Goal: Information Seeking & Learning: Learn about a topic

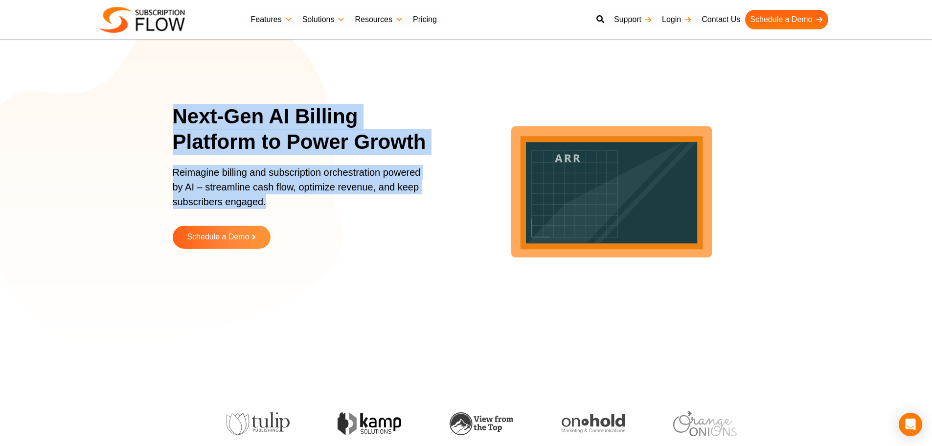
click at [216, 179] on p "Reimagine billing and subscription orchestration powered by AI – streamline cas…" at bounding box center [300, 192] width 254 height 54
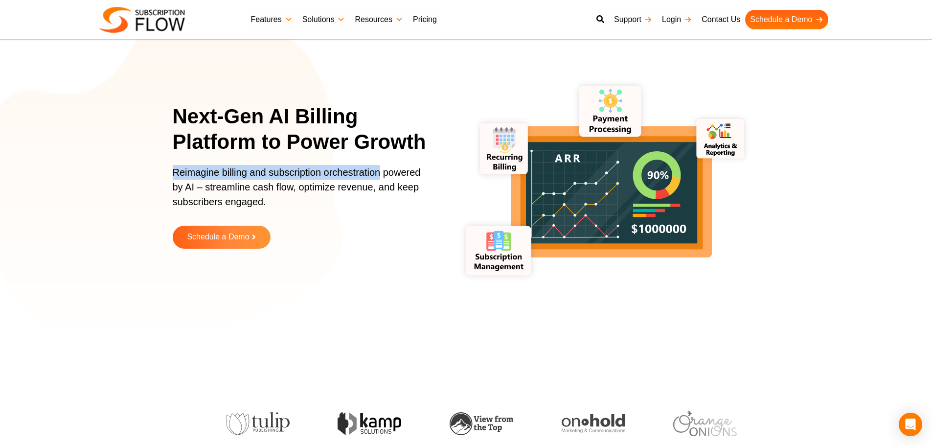
drag, startPoint x: 172, startPoint y: 171, endPoint x: 381, endPoint y: 171, distance: 208.9
click at [381, 171] on section "Next-Gen AI Billing Platform to Power Growth Reimagine billing and subscription…" at bounding box center [466, 183] width 932 height 318
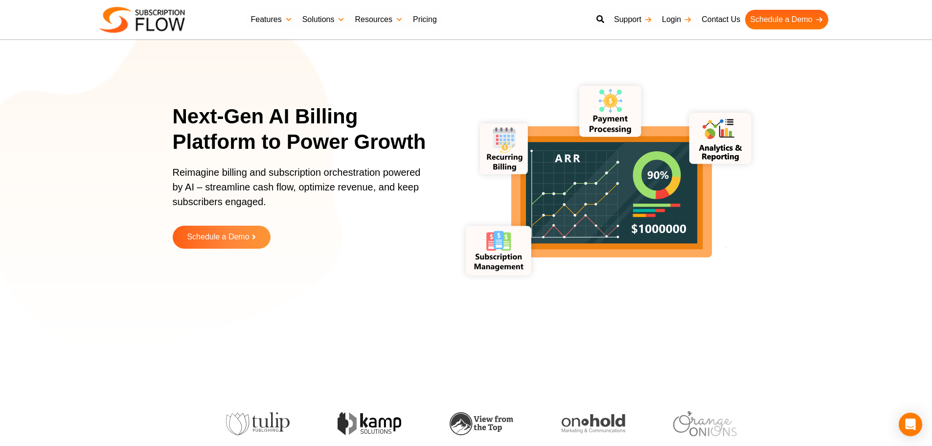
click at [306, 184] on p "Reimagine billing and subscription orchestration powered by AI – streamline cas…" at bounding box center [300, 192] width 254 height 54
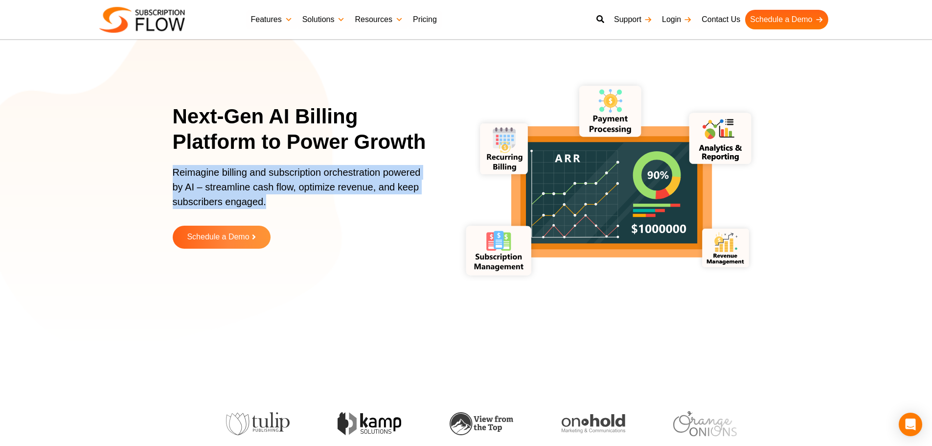
click at [306, 184] on p "Reimagine billing and subscription orchestration powered by AI – streamline cas…" at bounding box center [300, 192] width 254 height 54
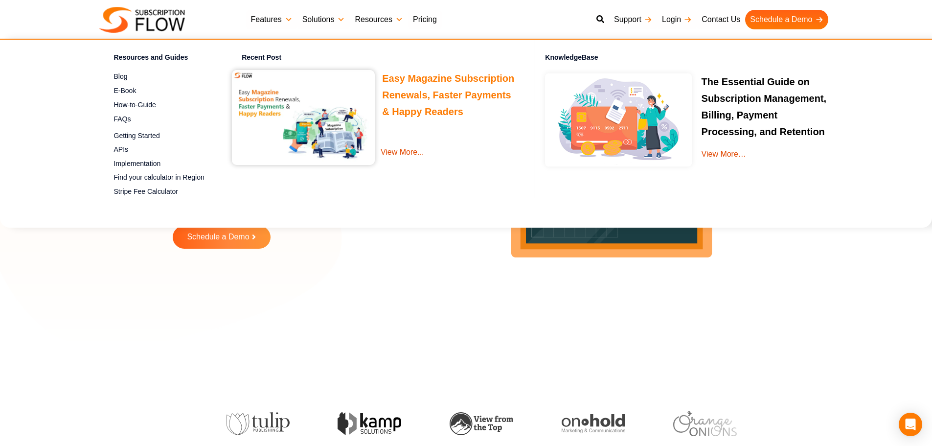
click at [405, 77] on link "Easy Magazine Subscription Renewals, Faster Payments & Happy Readers" at bounding box center [448, 96] width 132 height 47
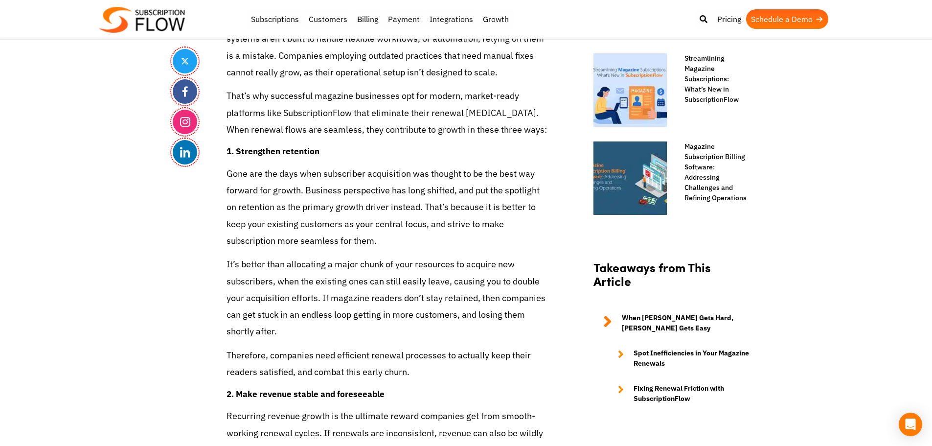
scroll to position [721, 0]
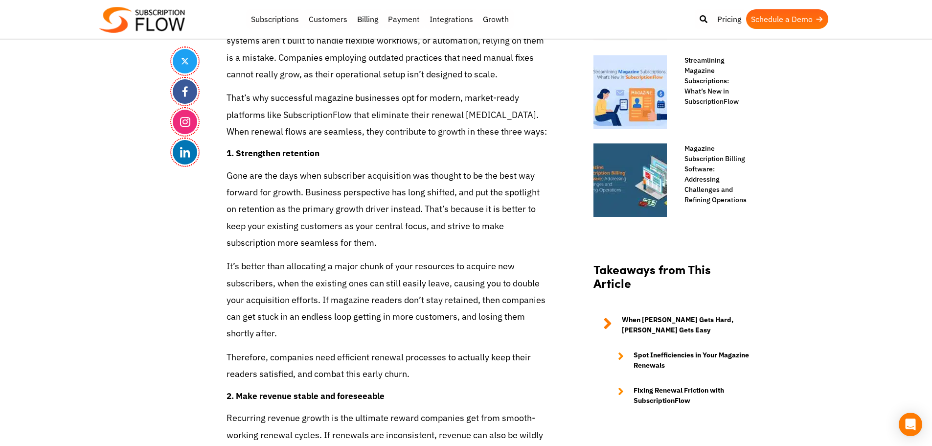
click at [310, 108] on p "That’s why successful magazine businesses opt for modern, market-ready platform…" at bounding box center [388, 115] width 323 height 50
drag, startPoint x: 103, startPoint y: 178, endPoint x: 177, endPoint y: 222, distance: 86.3
click at [417, 107] on p "That’s why successful magazine businesses opt for modern, market-ready platform…" at bounding box center [388, 115] width 323 height 50
drag, startPoint x: 330, startPoint y: 160, endPoint x: 342, endPoint y: 142, distance: 21.6
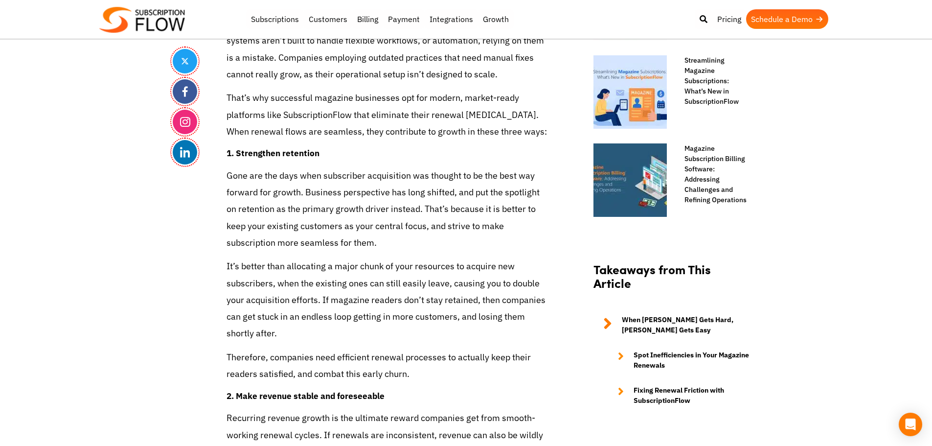
click at [330, 167] on p "Gone are the days when subscriber acquisition was thought to be the best way fo…" at bounding box center [388, 209] width 323 height 84
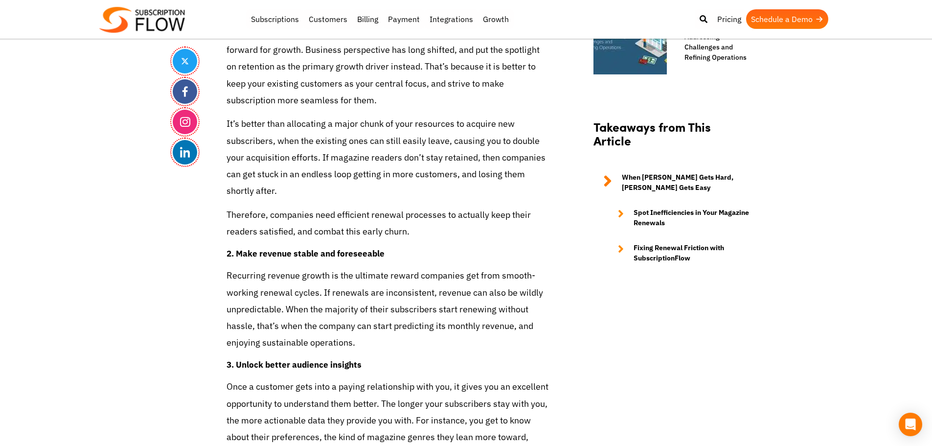
scroll to position [917, 0]
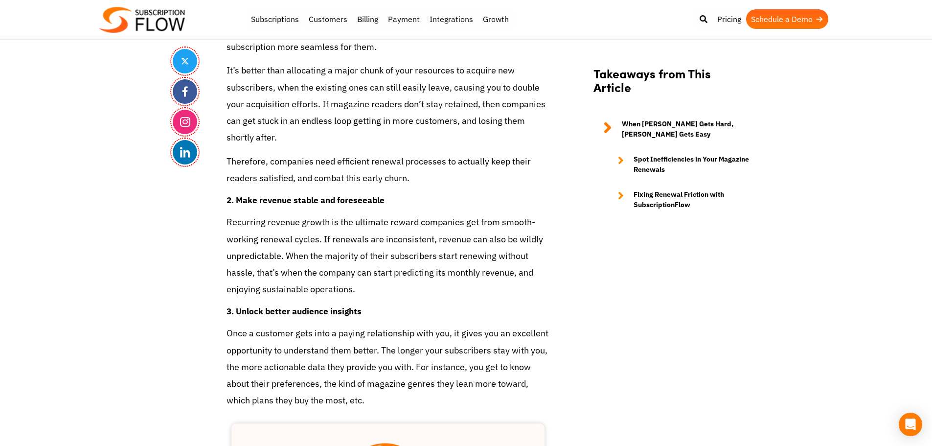
drag, startPoint x: 238, startPoint y: 291, endPoint x: 360, endPoint y: 292, distance: 121.8
click at [360, 305] on strong "3. Unlock better audience insights" at bounding box center [294, 310] width 135 height 11
click at [323, 220] on p "Recurring revenue growth is the ultimate reward companies get from smooth-worki…" at bounding box center [388, 256] width 323 height 84
drag, startPoint x: 251, startPoint y: 272, endPoint x: 258, endPoint y: 255, distance: 18.2
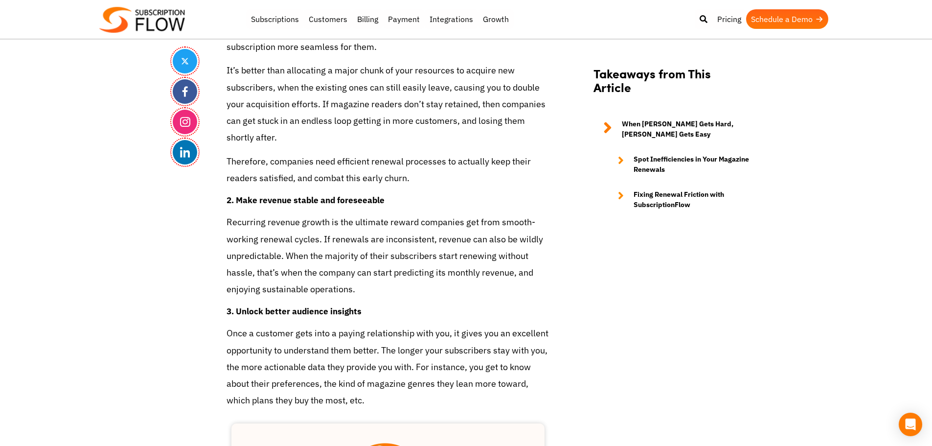
click at [251, 272] on p "Recurring revenue growth is the ultimate reward companies get from smooth-worki…" at bounding box center [388, 256] width 323 height 84
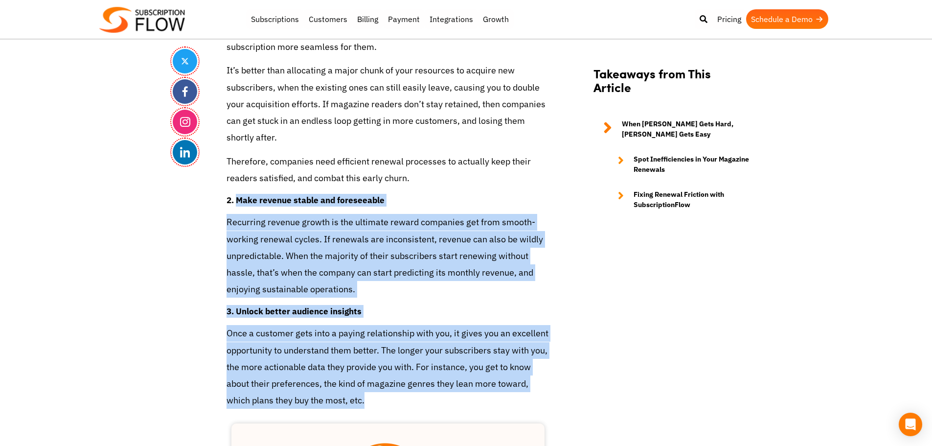
drag, startPoint x: 237, startPoint y: 183, endPoint x: 394, endPoint y: 386, distance: 256.3
click at [367, 368] on p "Once a customer gets into a paying relationship with you, it gives you an excel…" at bounding box center [388, 367] width 323 height 84
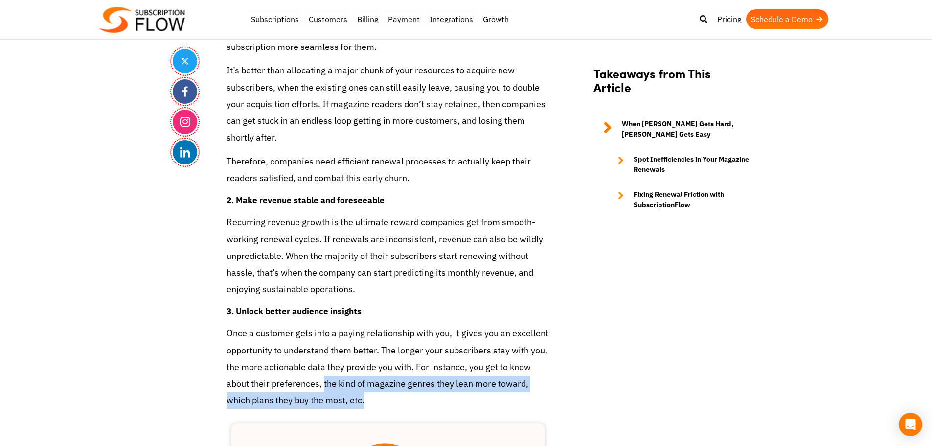
drag, startPoint x: 323, startPoint y: 363, endPoint x: 369, endPoint y: 390, distance: 53.8
click at [369, 390] on p "Once a customer gets into a paying relationship with you, it gives you an excel…" at bounding box center [388, 367] width 323 height 84
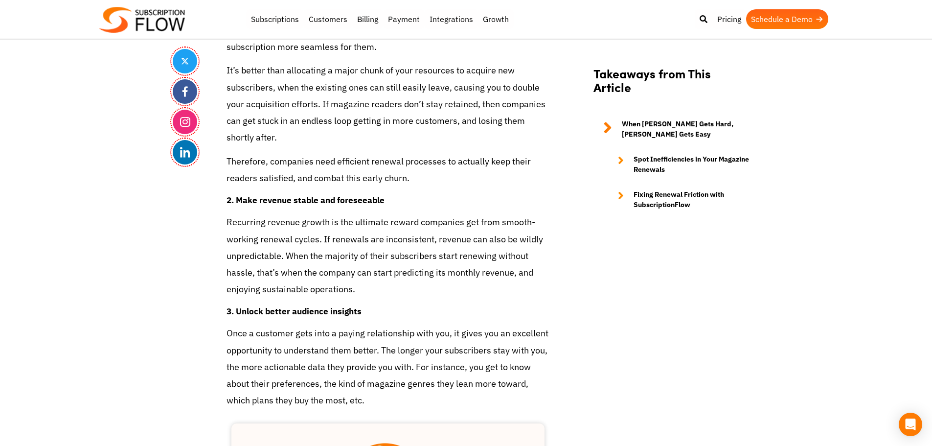
click at [370, 339] on p "Once a customer gets into a paying relationship with you, it gives you an excel…" at bounding box center [388, 367] width 323 height 84
drag, startPoint x: 113, startPoint y: 147, endPoint x: 137, endPoint y: 9, distance: 139.7
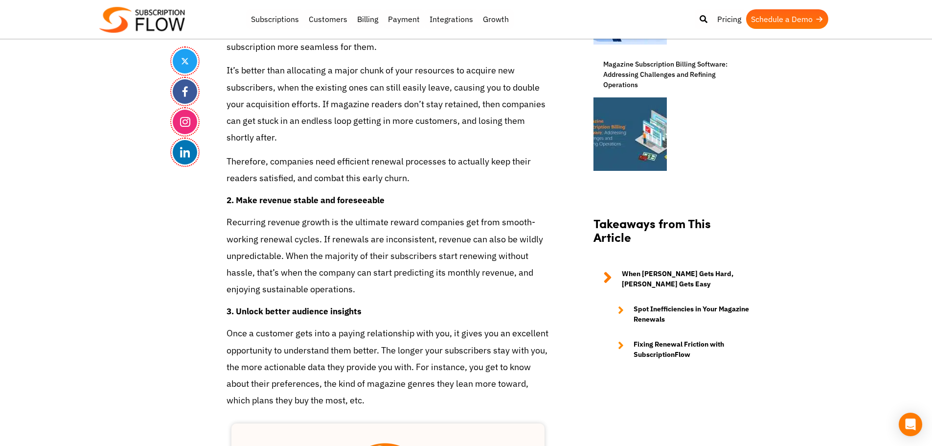
click at [318, 220] on p "Recurring revenue growth is the ultimate reward companies get from smooth-worki…" at bounding box center [388, 256] width 323 height 84
drag, startPoint x: 158, startPoint y: 259, endPoint x: 319, endPoint y: 16, distance: 291.6
click at [342, 62] on p "It’s better than allocating a major chunk of your resources to acquire new subs…" at bounding box center [388, 104] width 323 height 84
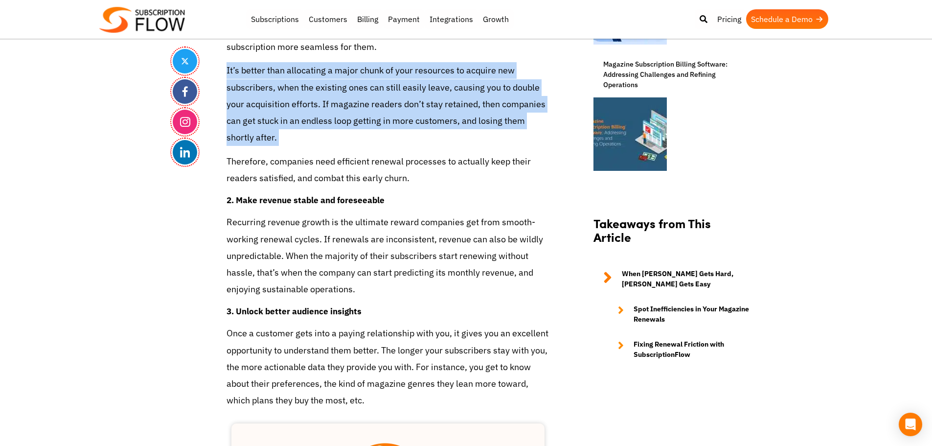
click at [342, 62] on p "It’s better than allocating a major chunk of your resources to acquire new subs…" at bounding box center [388, 104] width 323 height 84
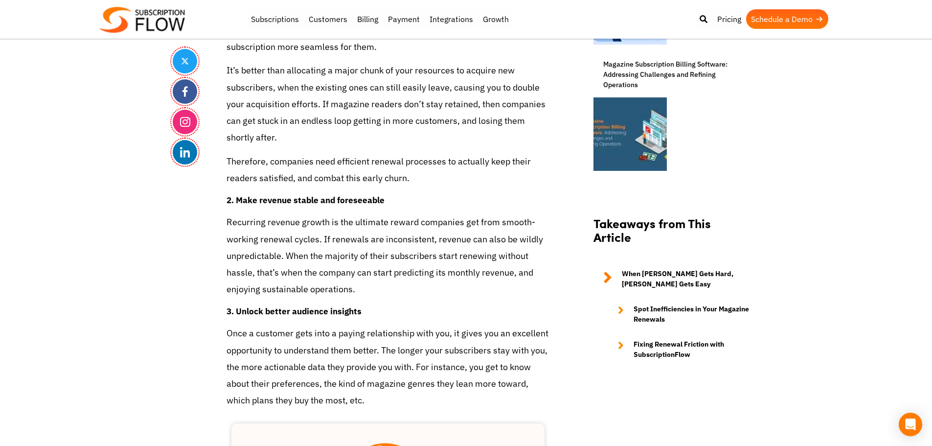
drag, startPoint x: 341, startPoint y: 211, endPoint x: 343, endPoint y: 205, distance: 6.8
click at [341, 214] on p "Recurring revenue growth is the ultimate reward companies get from smooth-worki…" at bounding box center [388, 256] width 323 height 84
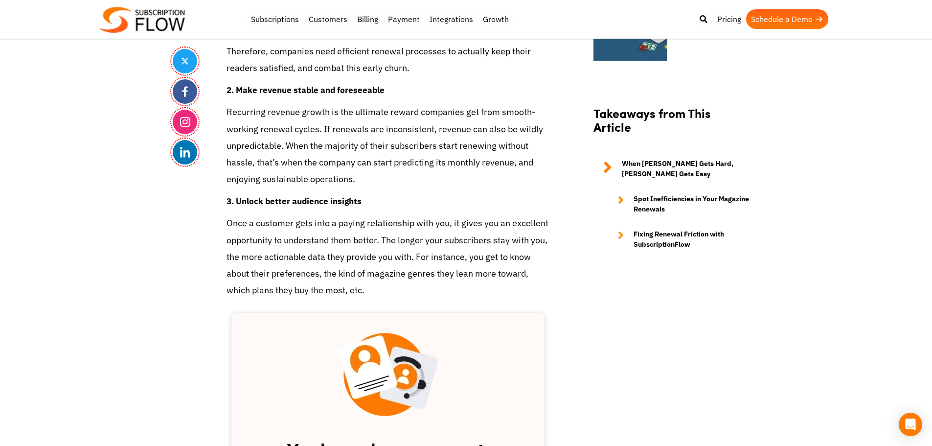
scroll to position [1113, 0]
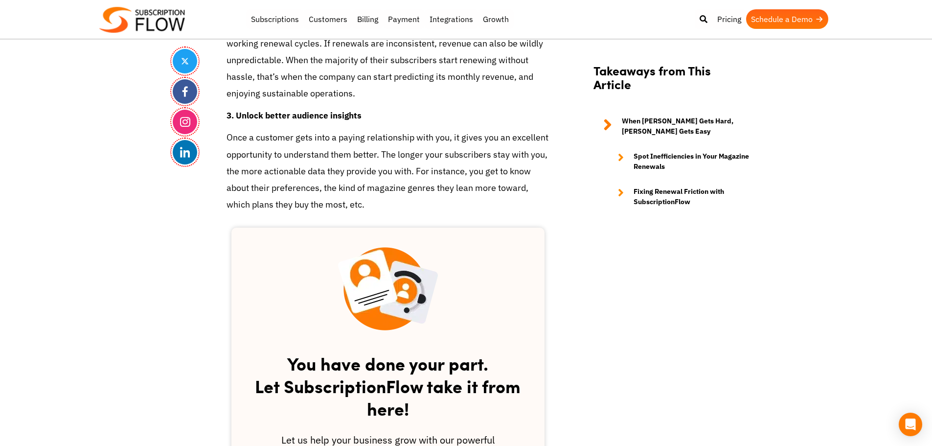
click at [334, 139] on p "Once a customer gets into a paying relationship with you, it gives you an excel…" at bounding box center [388, 171] width 323 height 84
click at [282, 129] on p "Once a customer gets into a paying relationship with you, it gives you an excel…" at bounding box center [388, 171] width 323 height 84
drag, startPoint x: 558, startPoint y: 326, endPoint x: 592, endPoint y: 374, distance: 58.6
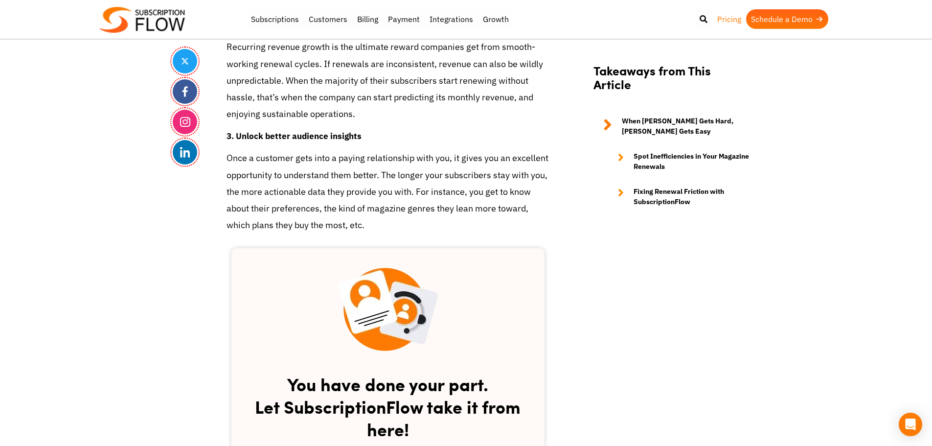
scroll to position [1073, 0]
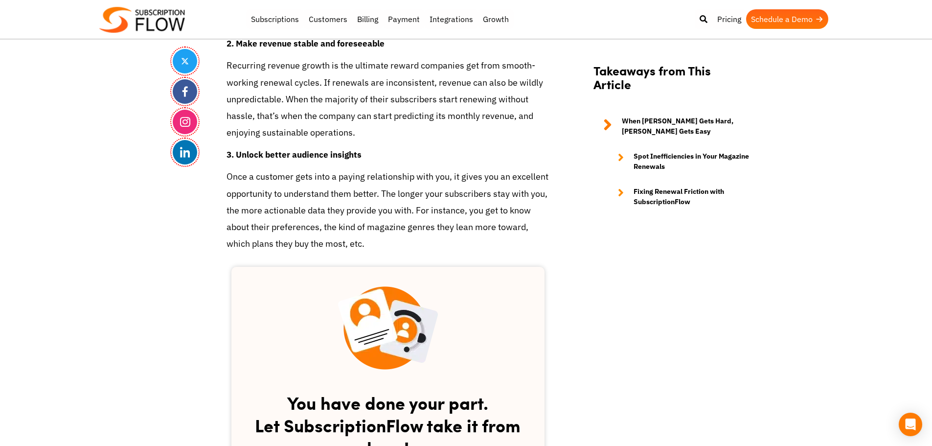
click at [329, 187] on p "Once a customer gets into a paying relationship with you, it gives you an excel…" at bounding box center [388, 210] width 323 height 84
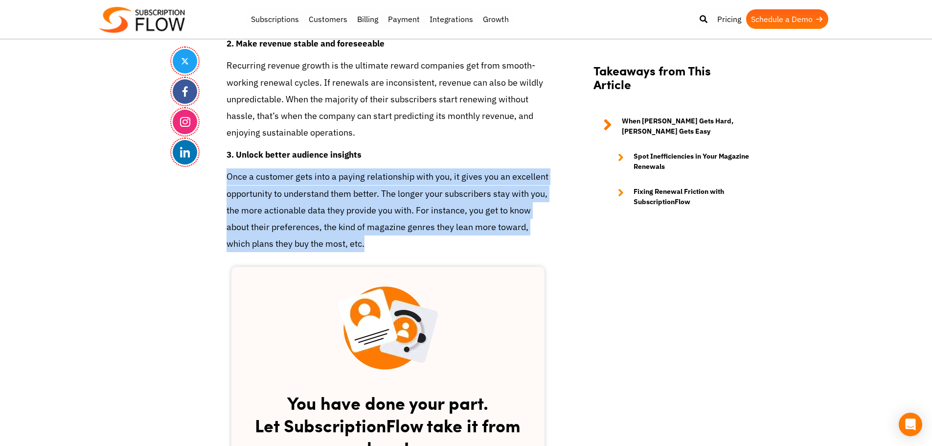
click at [329, 187] on p "Once a customer gets into a paying relationship with you, it gives you an excel…" at bounding box center [388, 210] width 323 height 84
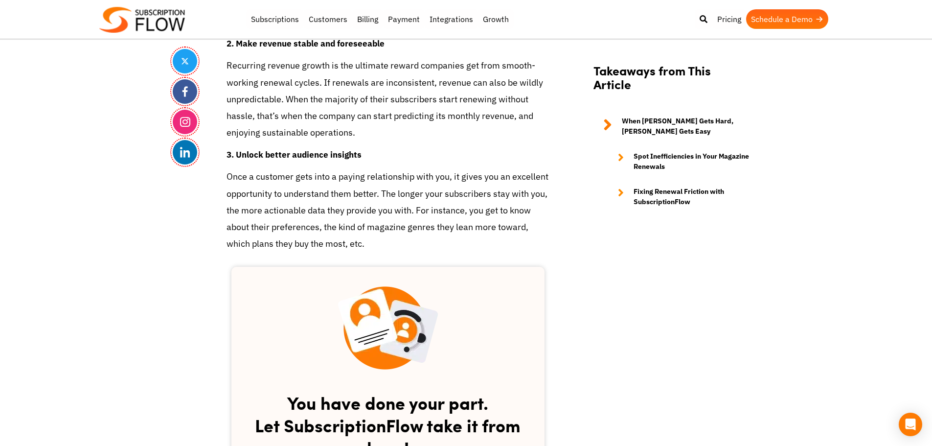
click at [291, 64] on p "Recurring revenue growth is the ultimate reward companies get from smooth-worki…" at bounding box center [388, 99] width 323 height 84
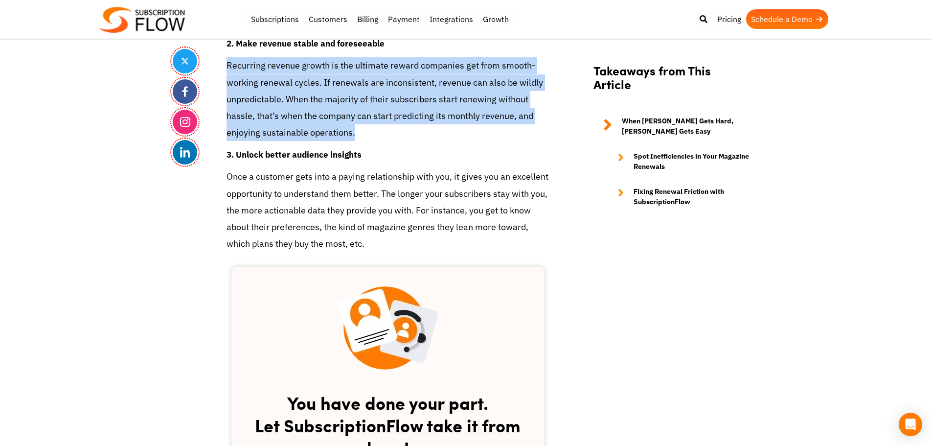
click at [291, 64] on p "Recurring revenue growth is the ultimate reward companies get from smooth-worki…" at bounding box center [388, 99] width 323 height 84
click at [296, 82] on p "Recurring revenue growth is the ultimate reward companies get from smooth-worki…" at bounding box center [388, 99] width 323 height 84
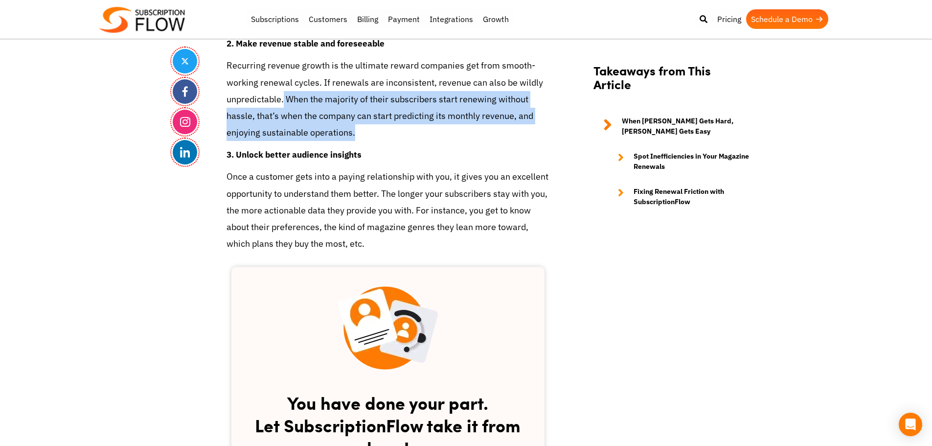
drag, startPoint x: 283, startPoint y: 82, endPoint x: 356, endPoint y: 118, distance: 81.0
click at [356, 118] on p "Recurring revenue growth is the ultimate reward companies get from smooth-worki…" at bounding box center [388, 99] width 323 height 84
click at [315, 105] on p "Recurring revenue growth is the ultimate reward companies get from smooth-worki…" at bounding box center [388, 99] width 323 height 84
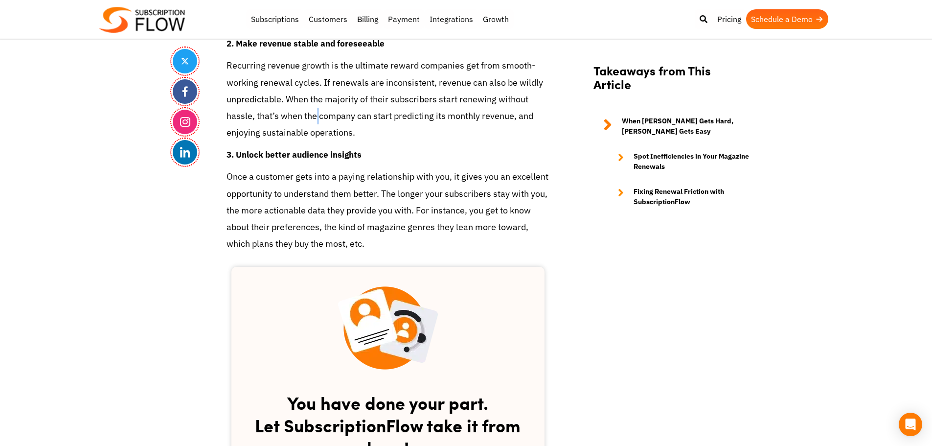
click at [315, 105] on p "Recurring revenue growth is the ultimate reward companies get from smooth-worki…" at bounding box center [388, 99] width 323 height 84
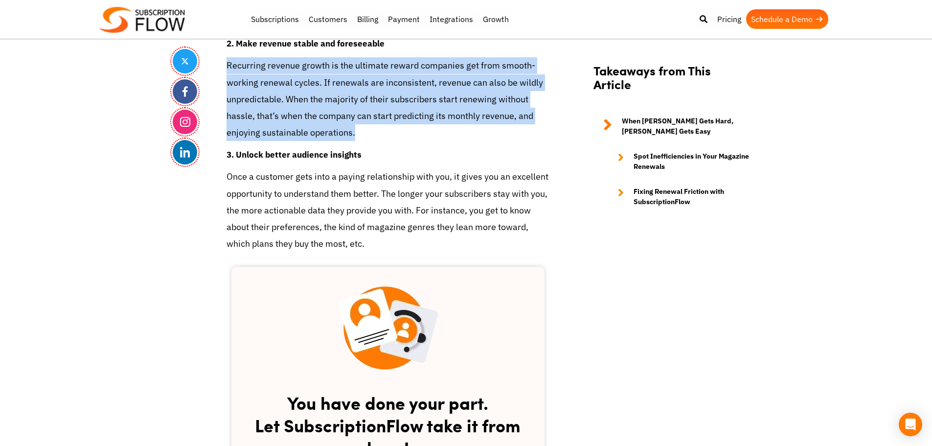
click at [315, 105] on p "Recurring revenue growth is the ultimate reward companies get from smooth-worki…" at bounding box center [388, 99] width 323 height 84
click at [433, 29] on link "Integrations" at bounding box center [451, 19] width 53 height 20
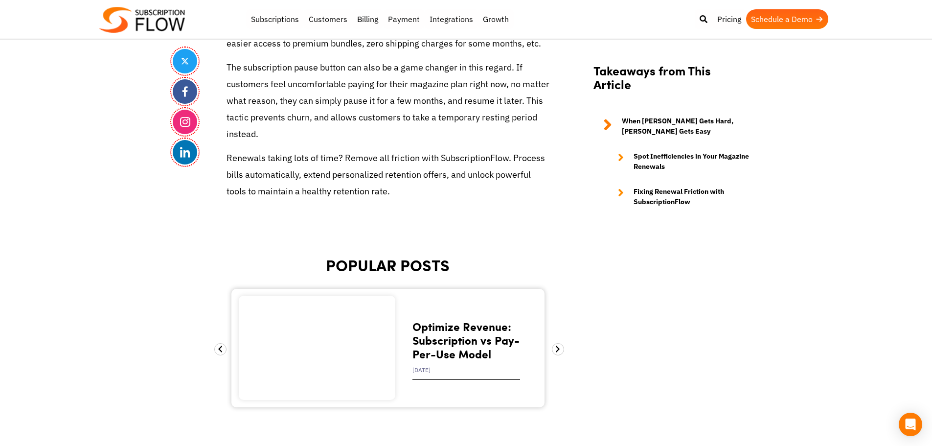
scroll to position [3413, 0]
